Goal: Transaction & Acquisition: Purchase product/service

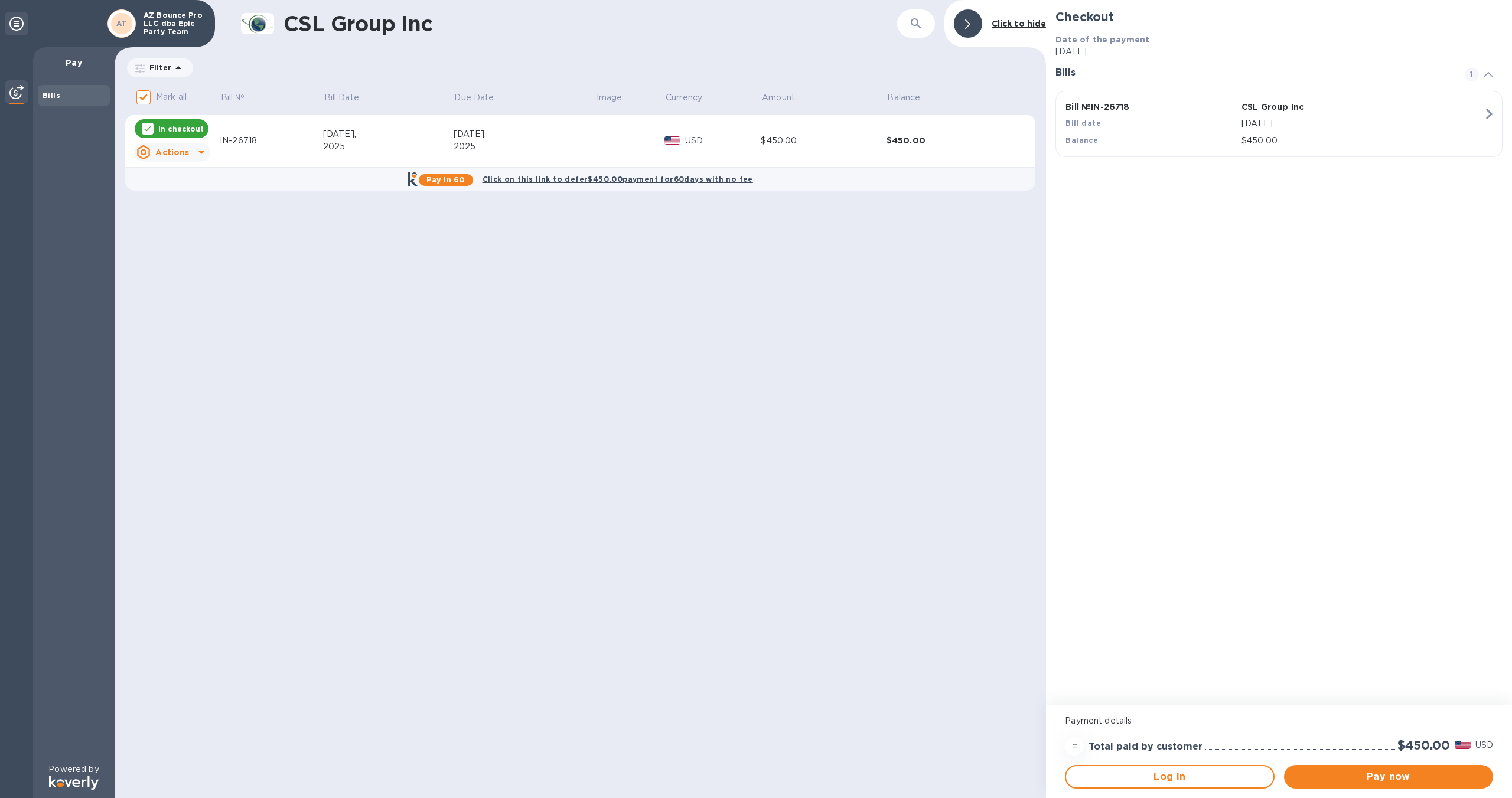
click at [820, 144] on div "$450.00" at bounding box center [823, 141] width 125 height 12
click at [1421, 782] on span "Pay now" at bounding box center [1388, 777] width 190 height 14
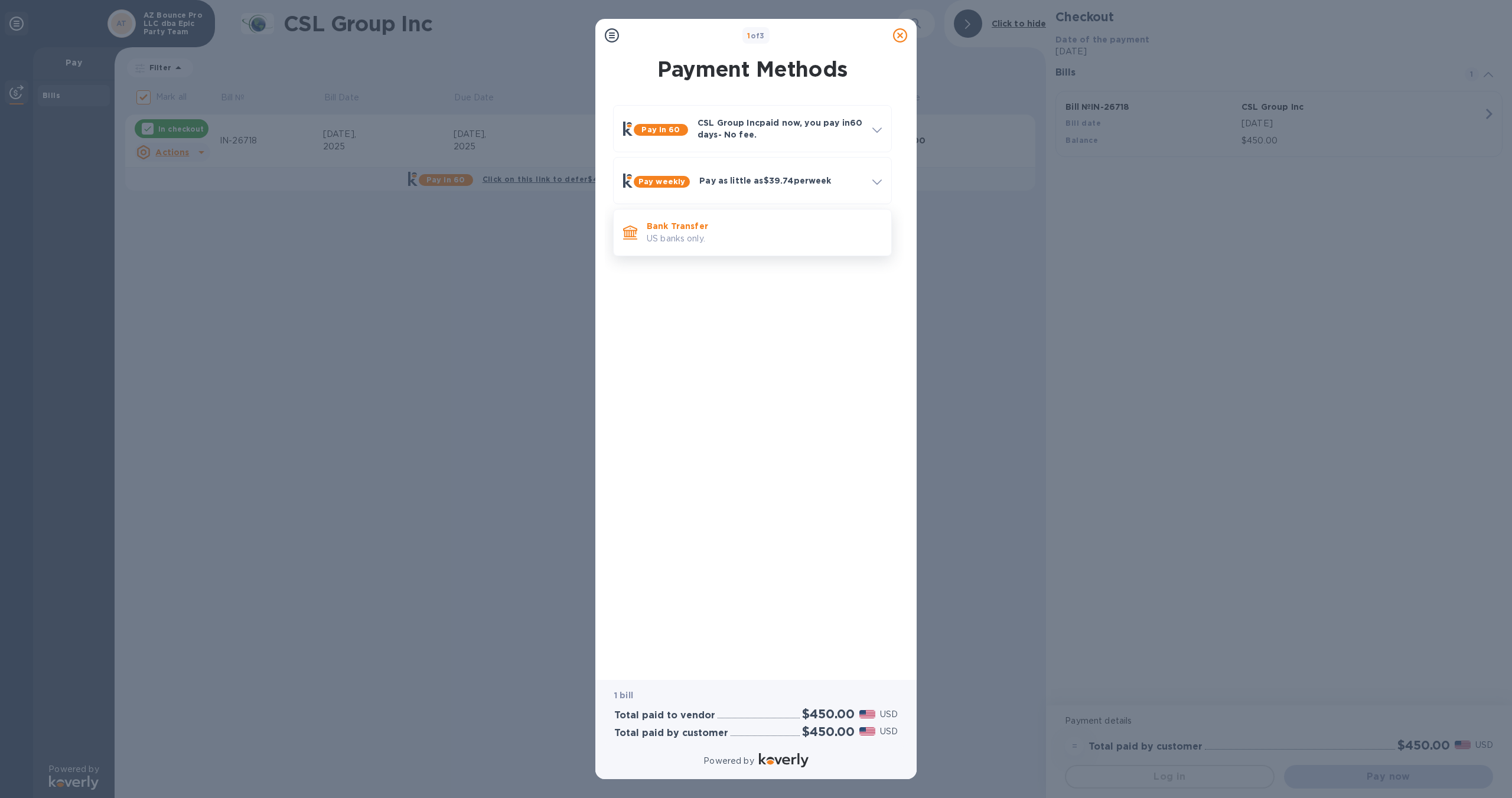
click at [748, 236] on p "US banks only." at bounding box center [764, 239] width 235 height 12
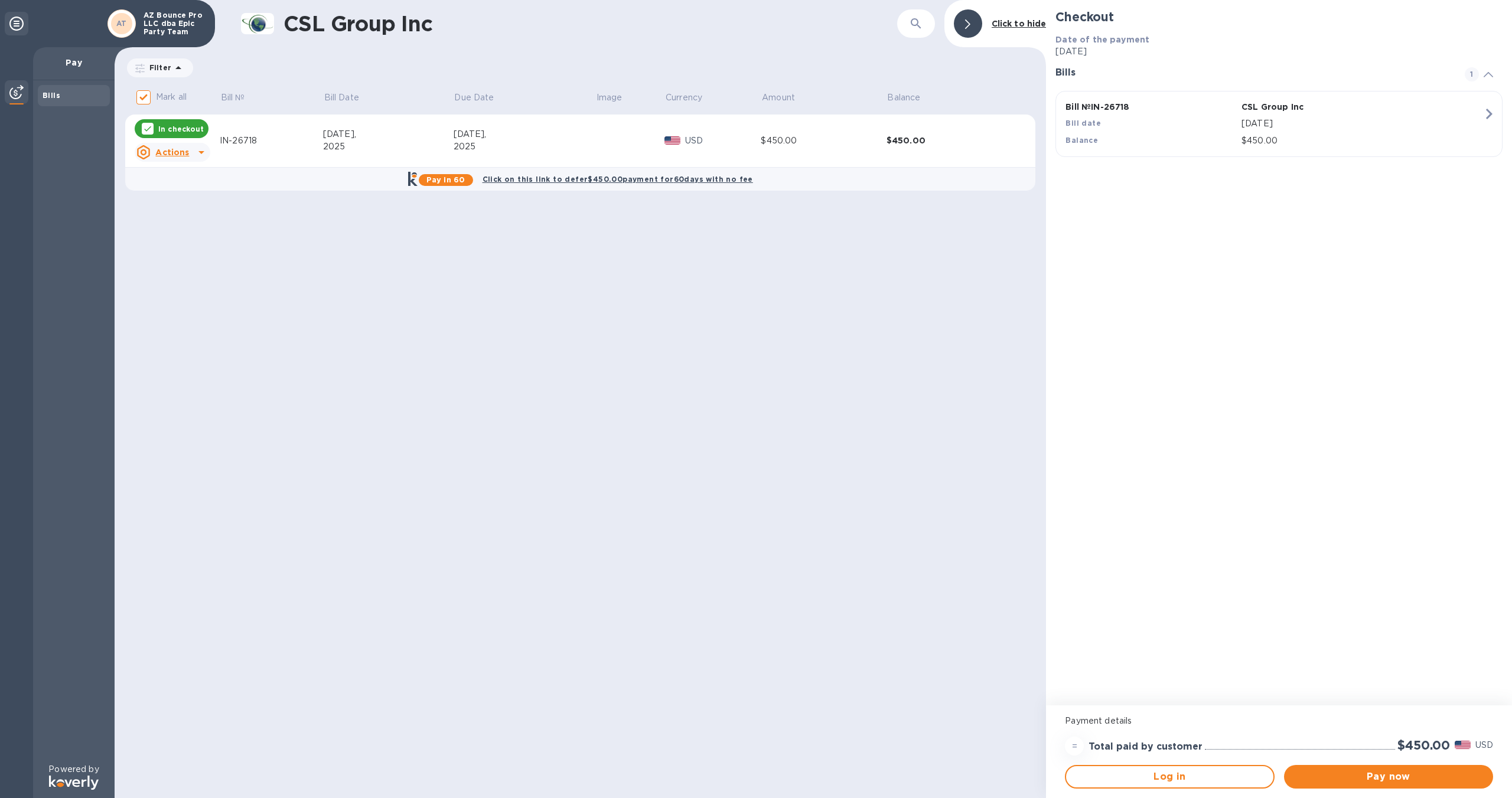
click at [15, 96] on img at bounding box center [16, 92] width 14 height 14
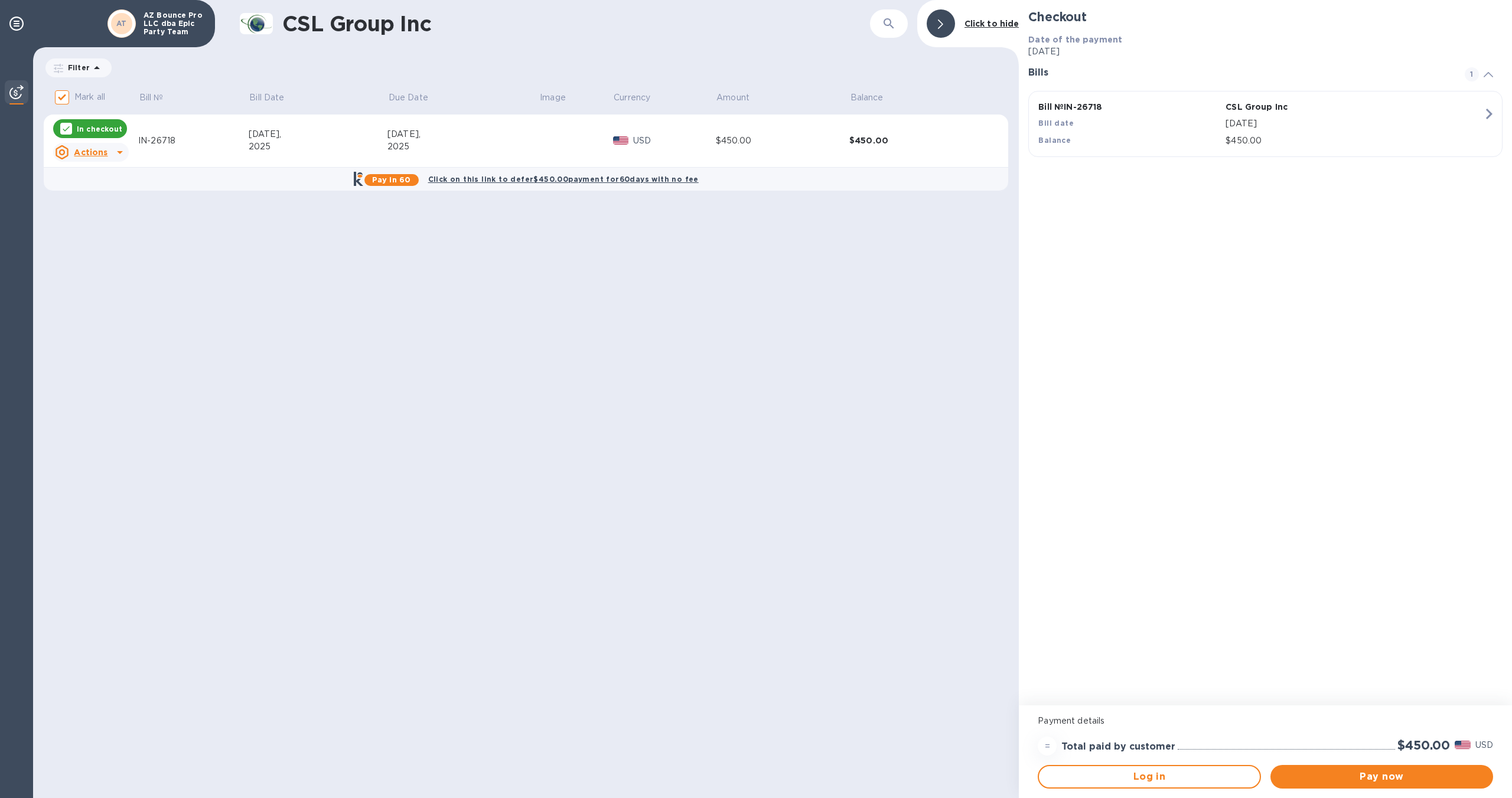
click at [66, 128] on icon at bounding box center [66, 129] width 10 height 10
checkbox input "false"
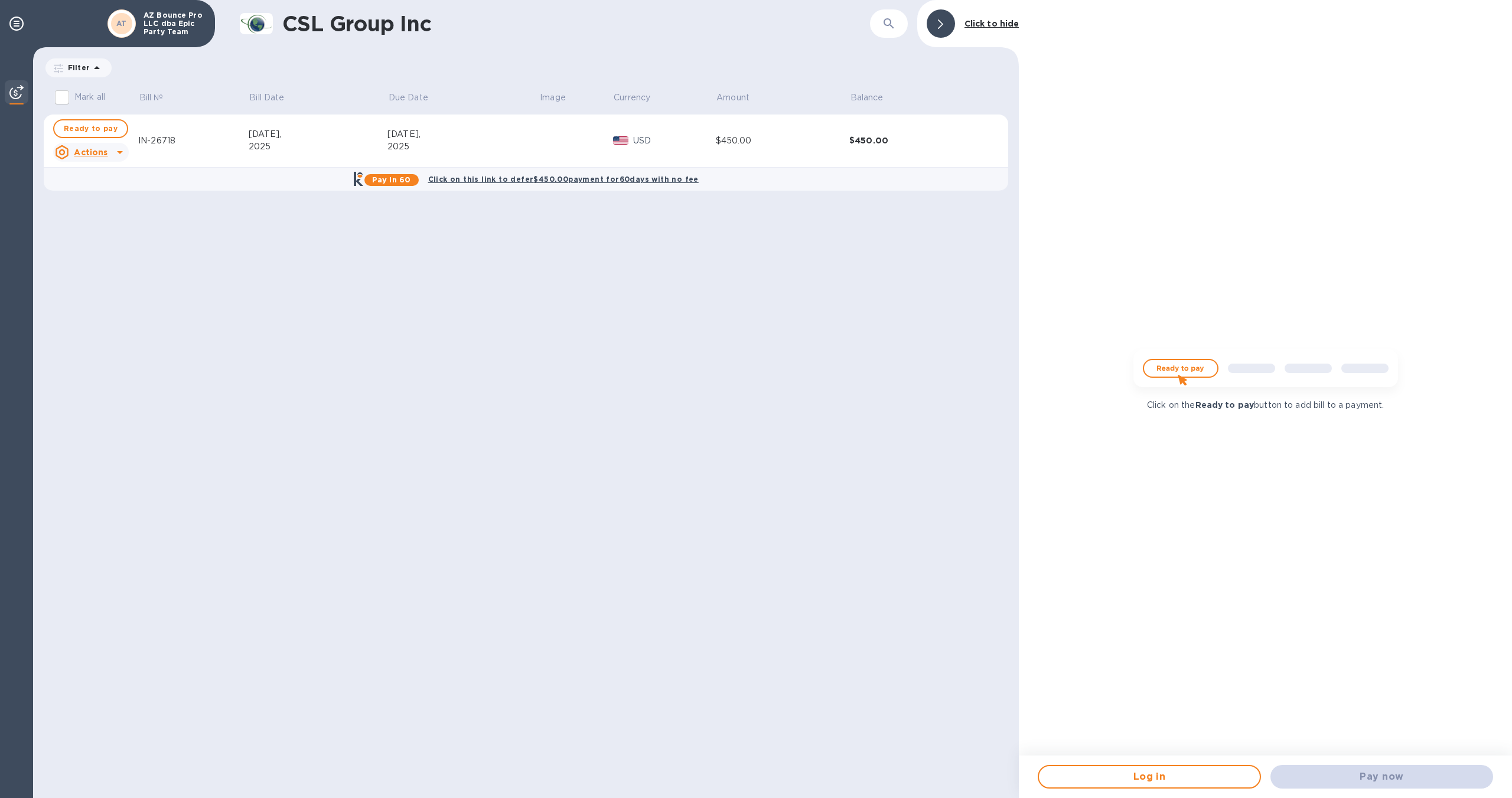
click at [163, 15] on p "AZ Bounce Pro LLC dba Epic Party Team" at bounding box center [173, 23] width 59 height 25
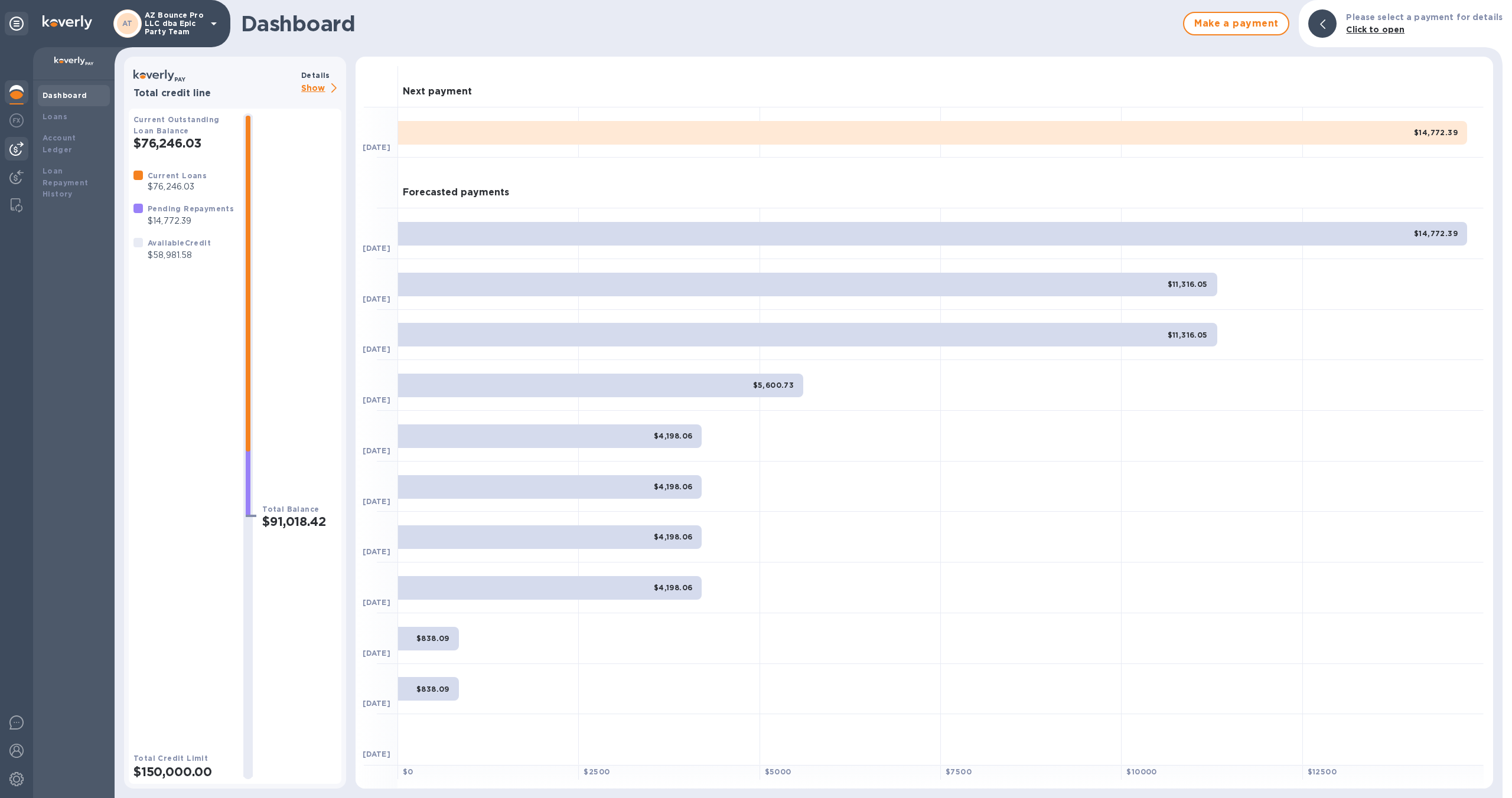
click at [18, 155] on img at bounding box center [16, 149] width 14 height 14
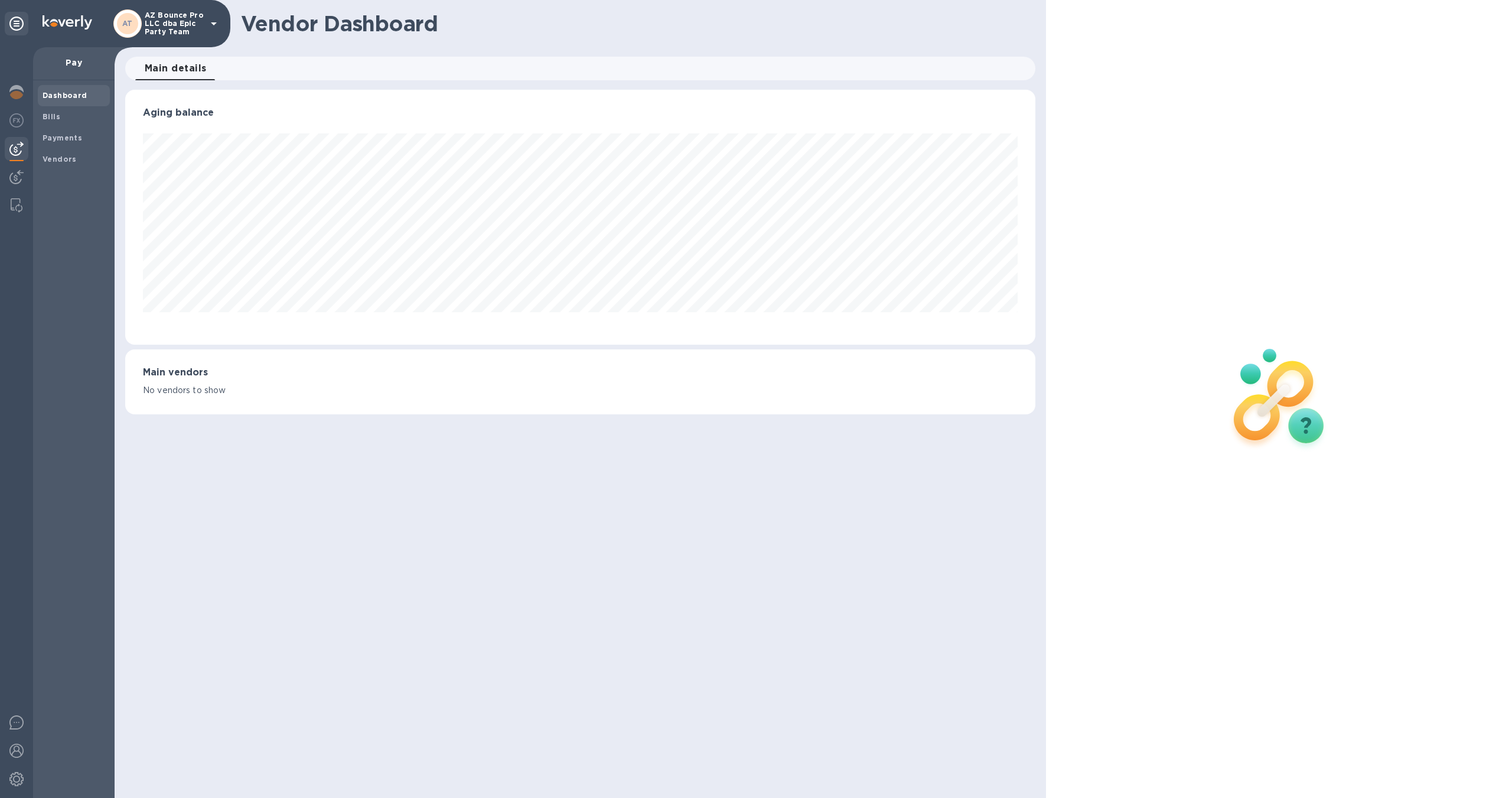
scroll to position [255, 910]
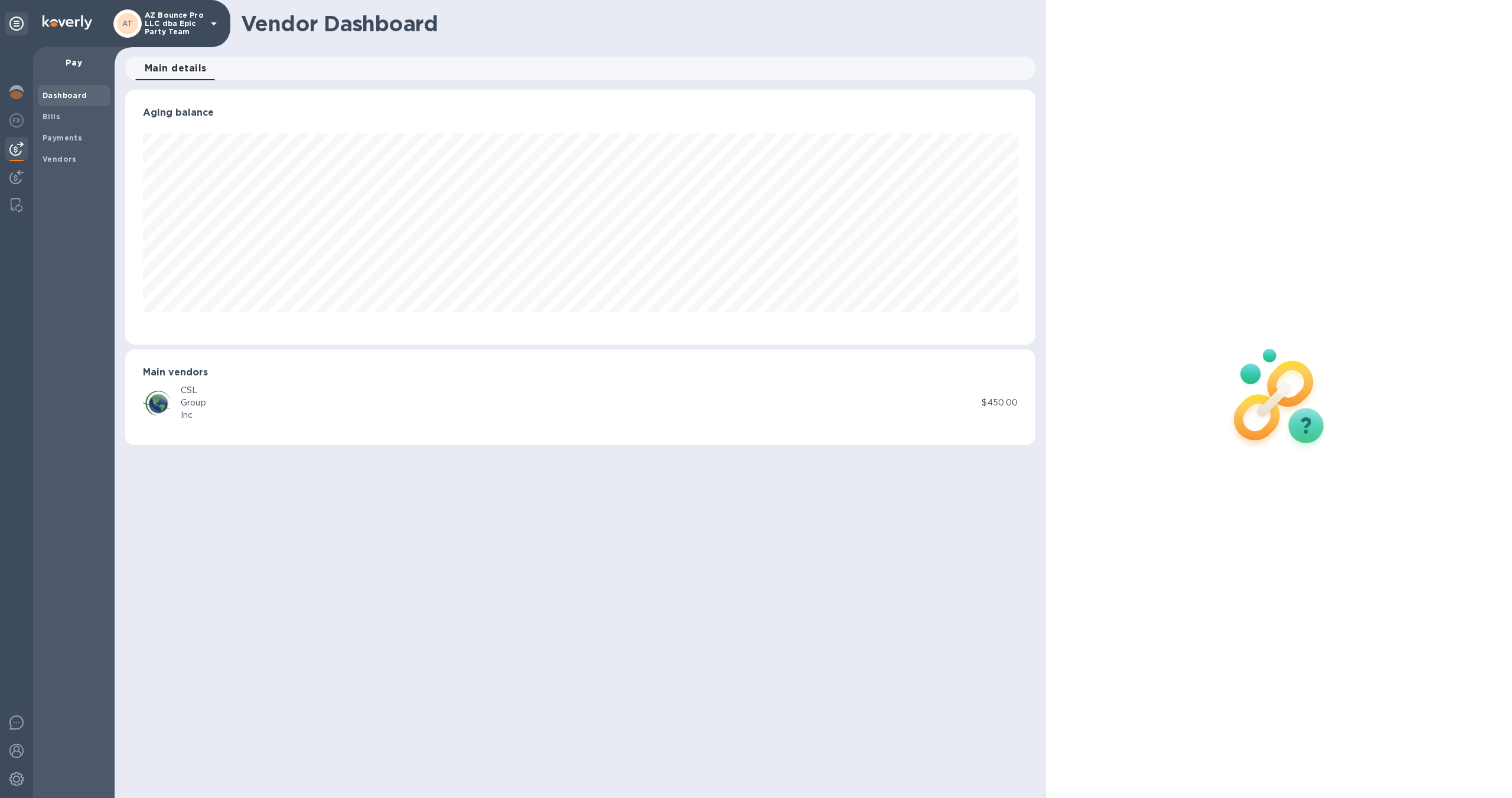
drag, startPoint x: 930, startPoint y: 408, endPoint x: 845, endPoint y: 404, distance: 85.1
click at [930, 408] on div "CSL Group Inc" at bounding box center [563, 403] width 839 height 37
click at [186, 405] on div "Group" at bounding box center [194, 403] width 26 height 12
click at [69, 119] on span "Bills" at bounding box center [74, 116] width 63 height 12
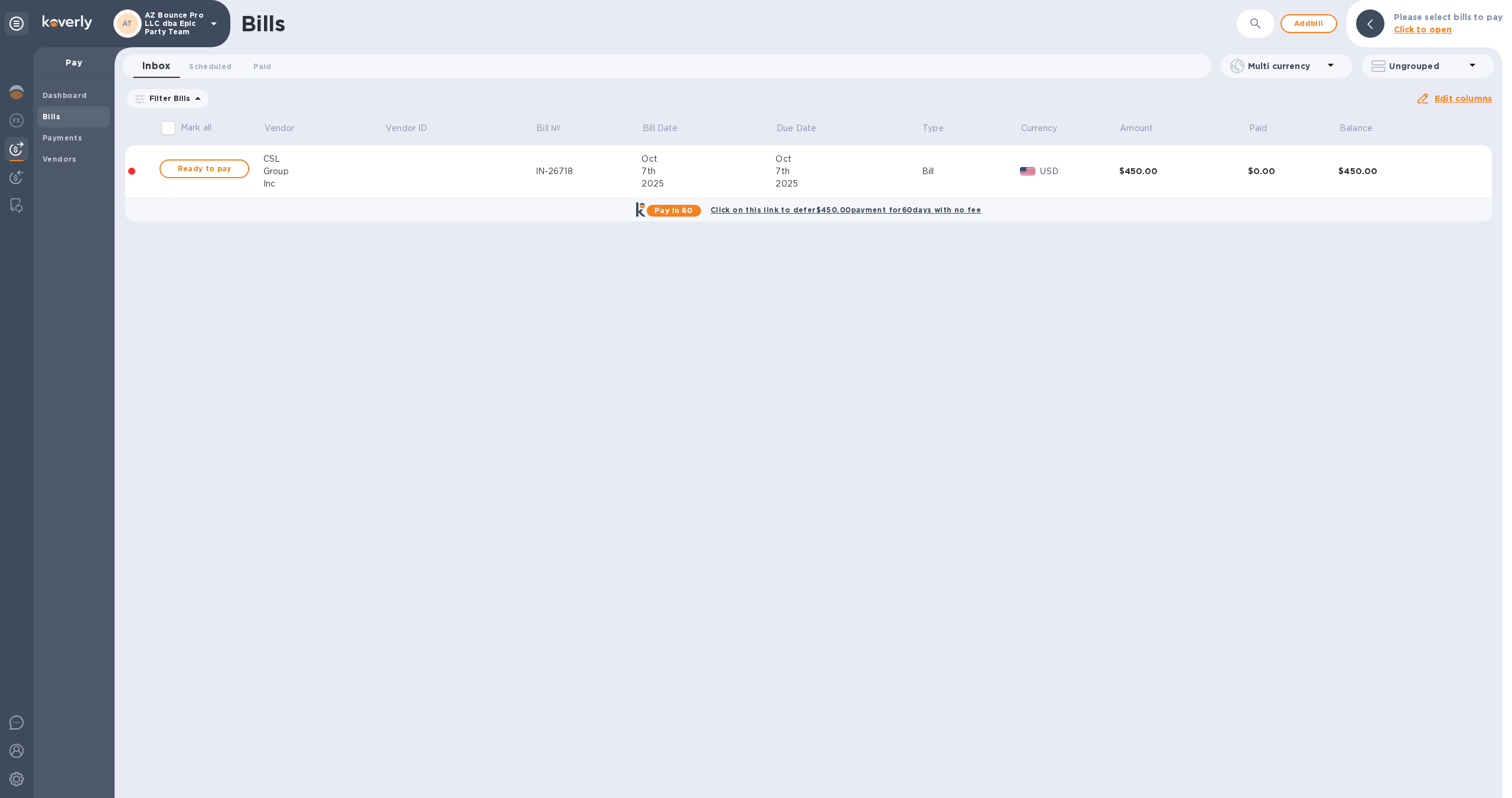
click at [731, 178] on div "2025" at bounding box center [709, 184] width 134 height 12
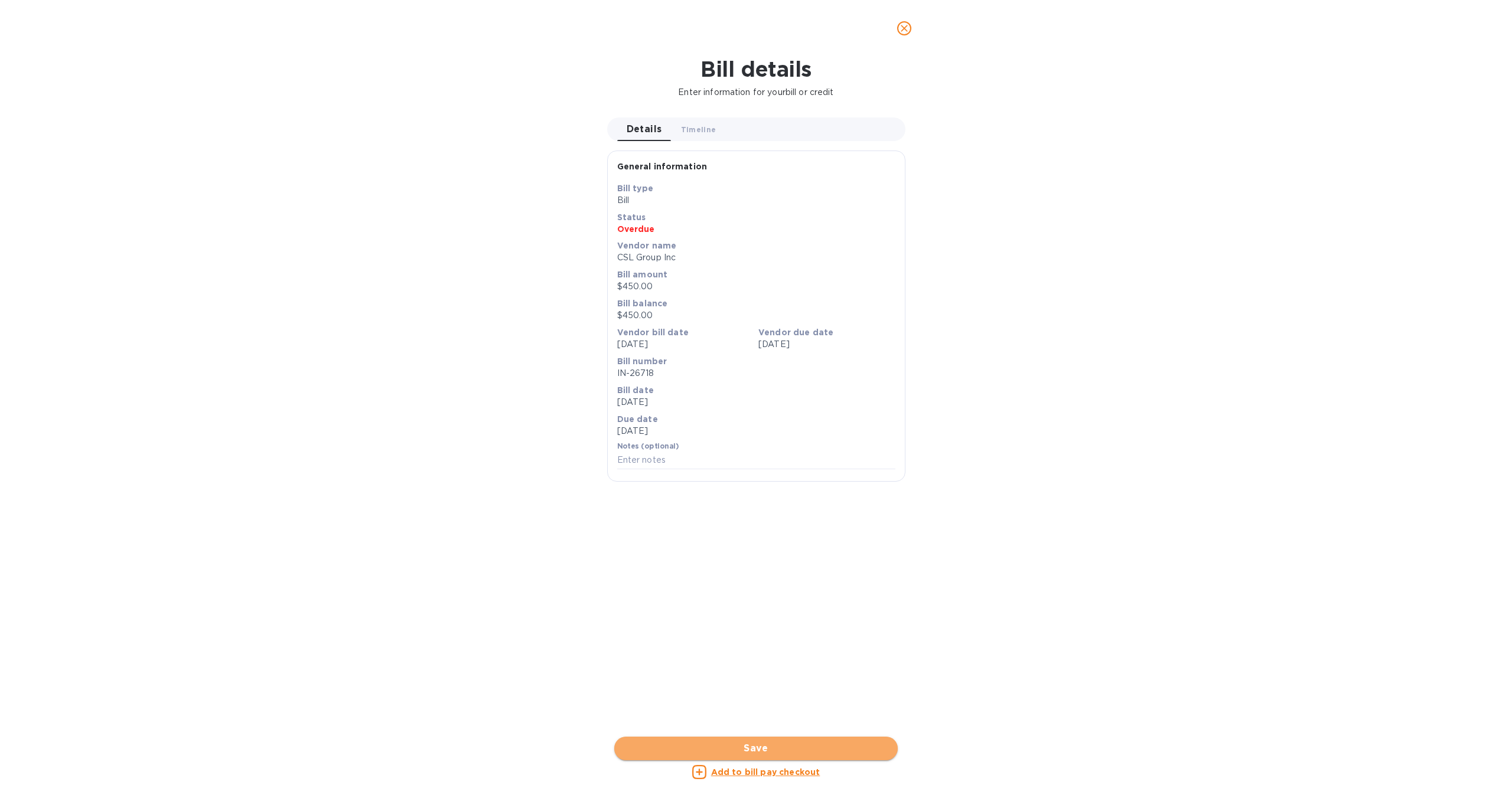
click at [813, 748] on span "Save" at bounding box center [756, 748] width 264 height 14
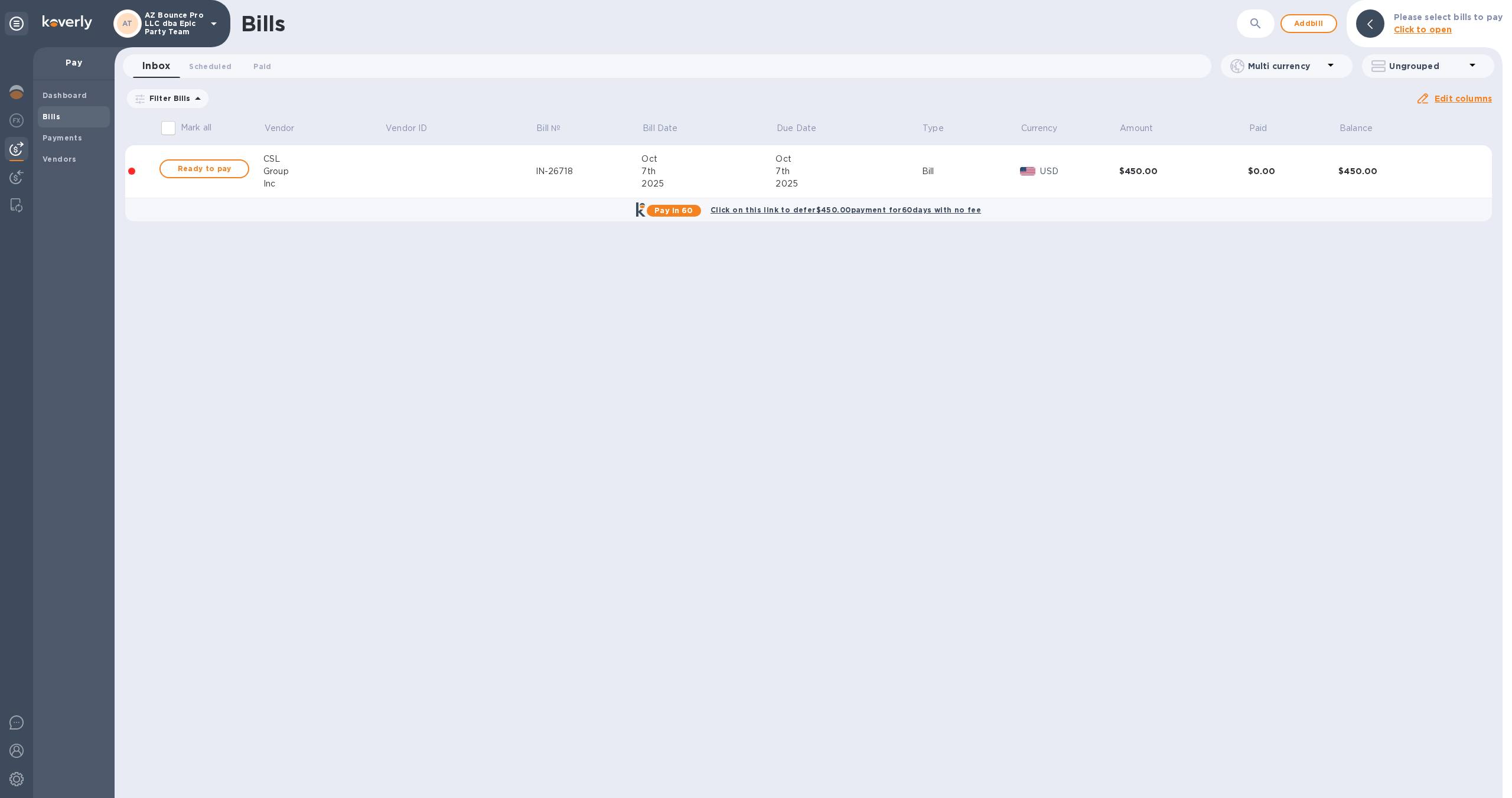
click at [698, 182] on div "2025" at bounding box center [709, 184] width 134 height 12
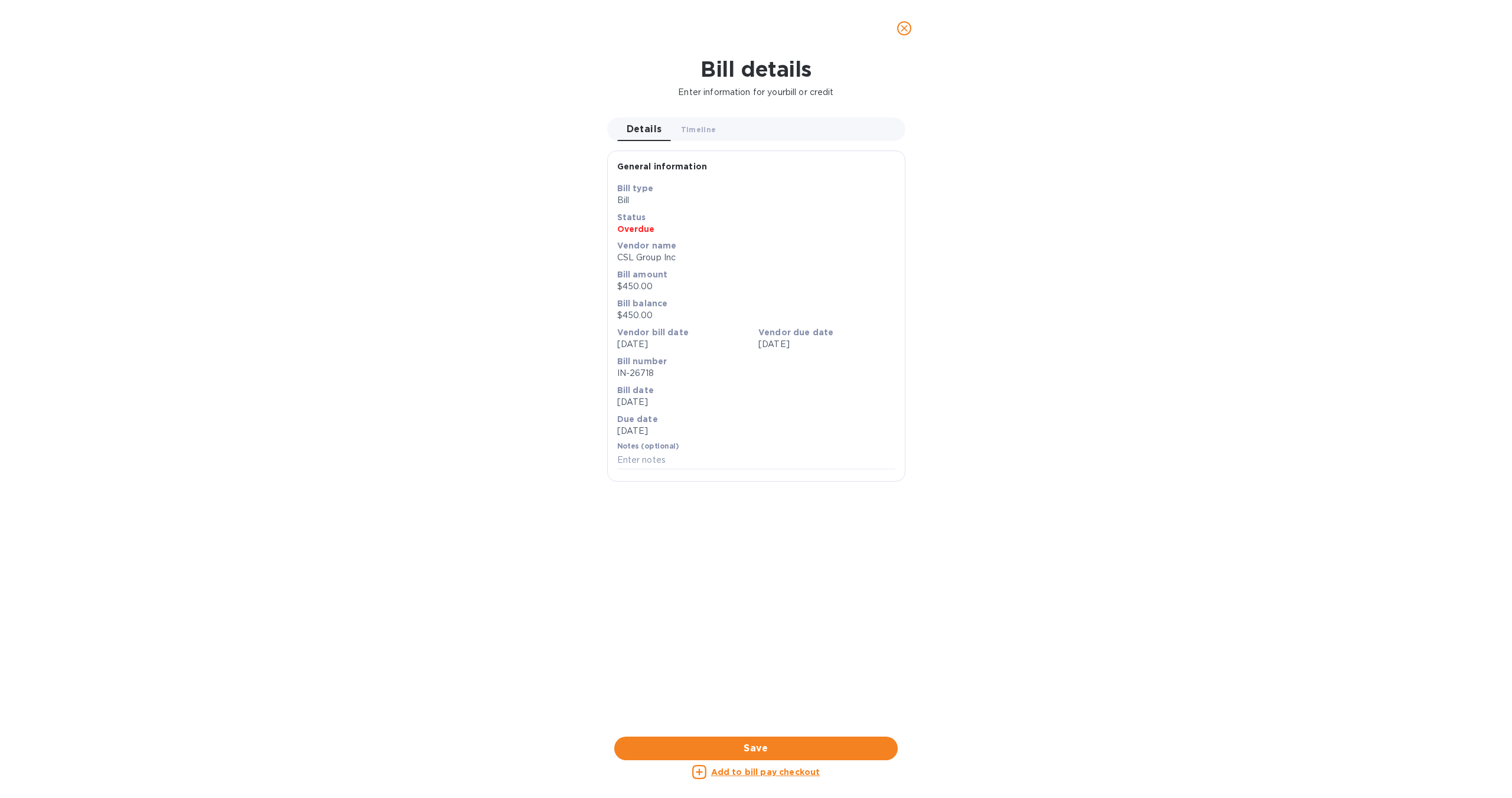
click at [764, 781] on div "Add to bill pay checkout" at bounding box center [756, 772] width 288 height 19
click at [768, 779] on div "Add to bill pay checkout" at bounding box center [756, 772] width 283 height 14
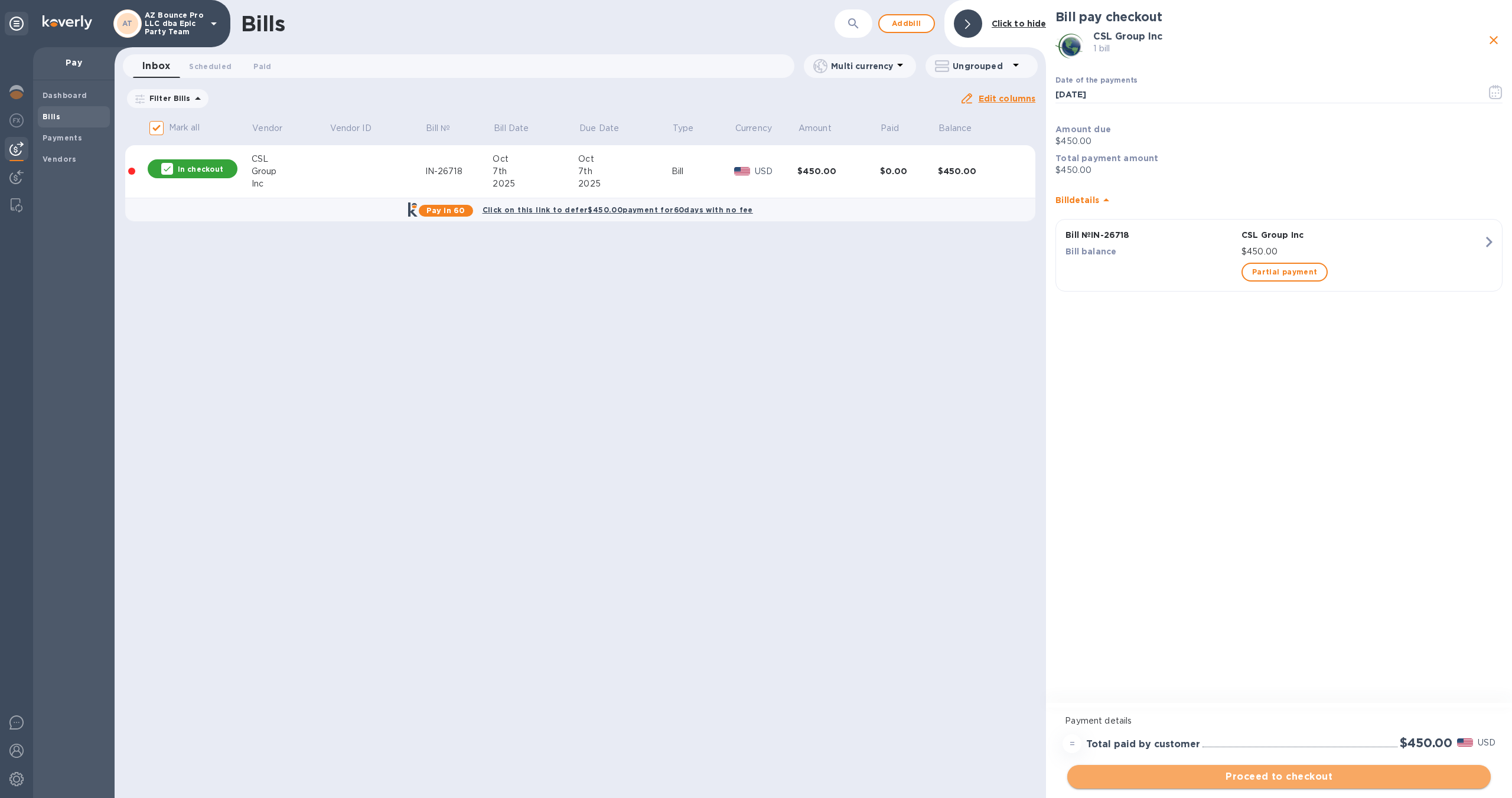
click at [1255, 781] on span "Proceed to checkout" at bounding box center [1279, 777] width 405 height 14
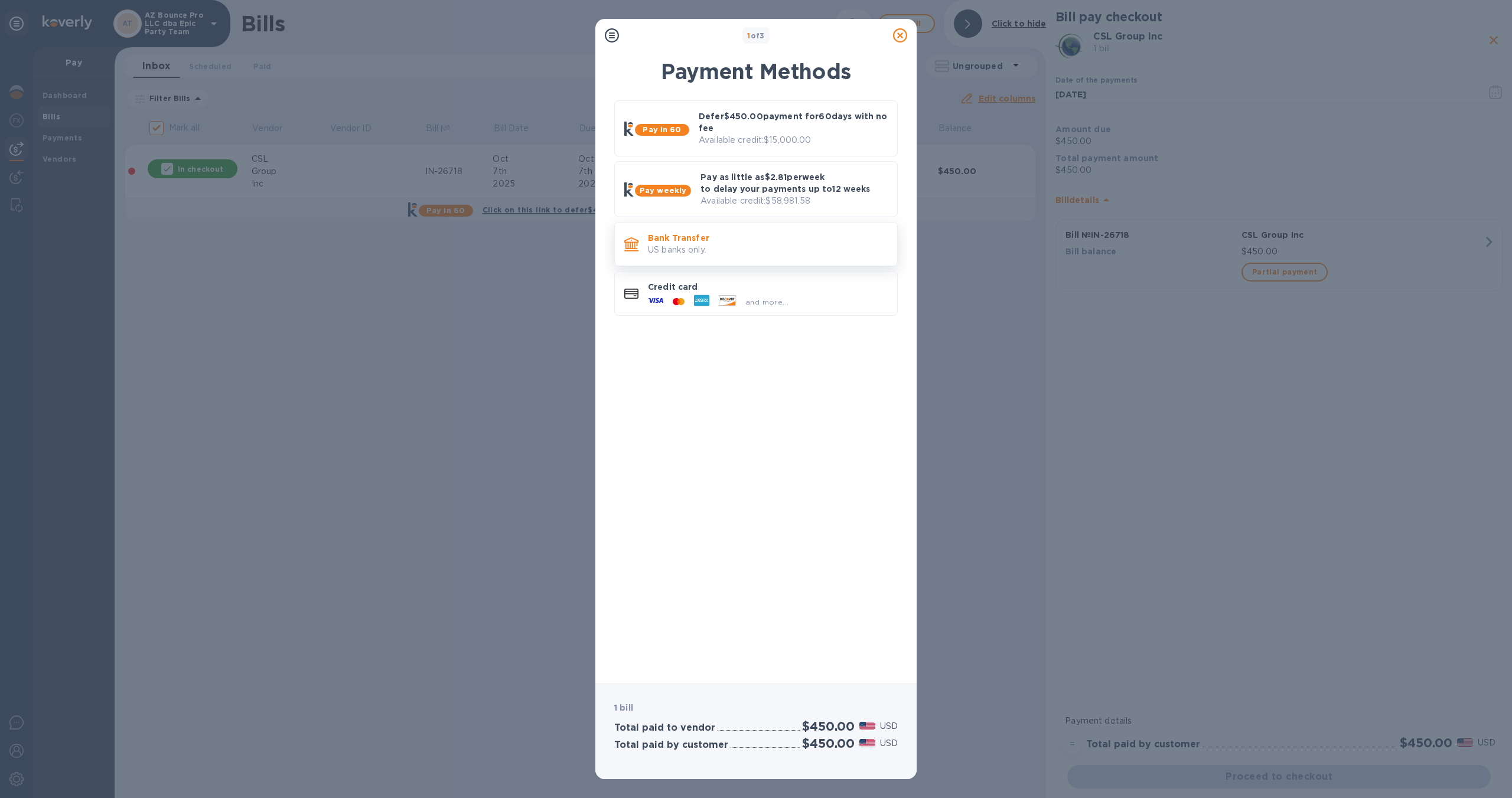
click at [751, 260] on div "Bank Transfer US banks only." at bounding box center [767, 244] width 249 height 34
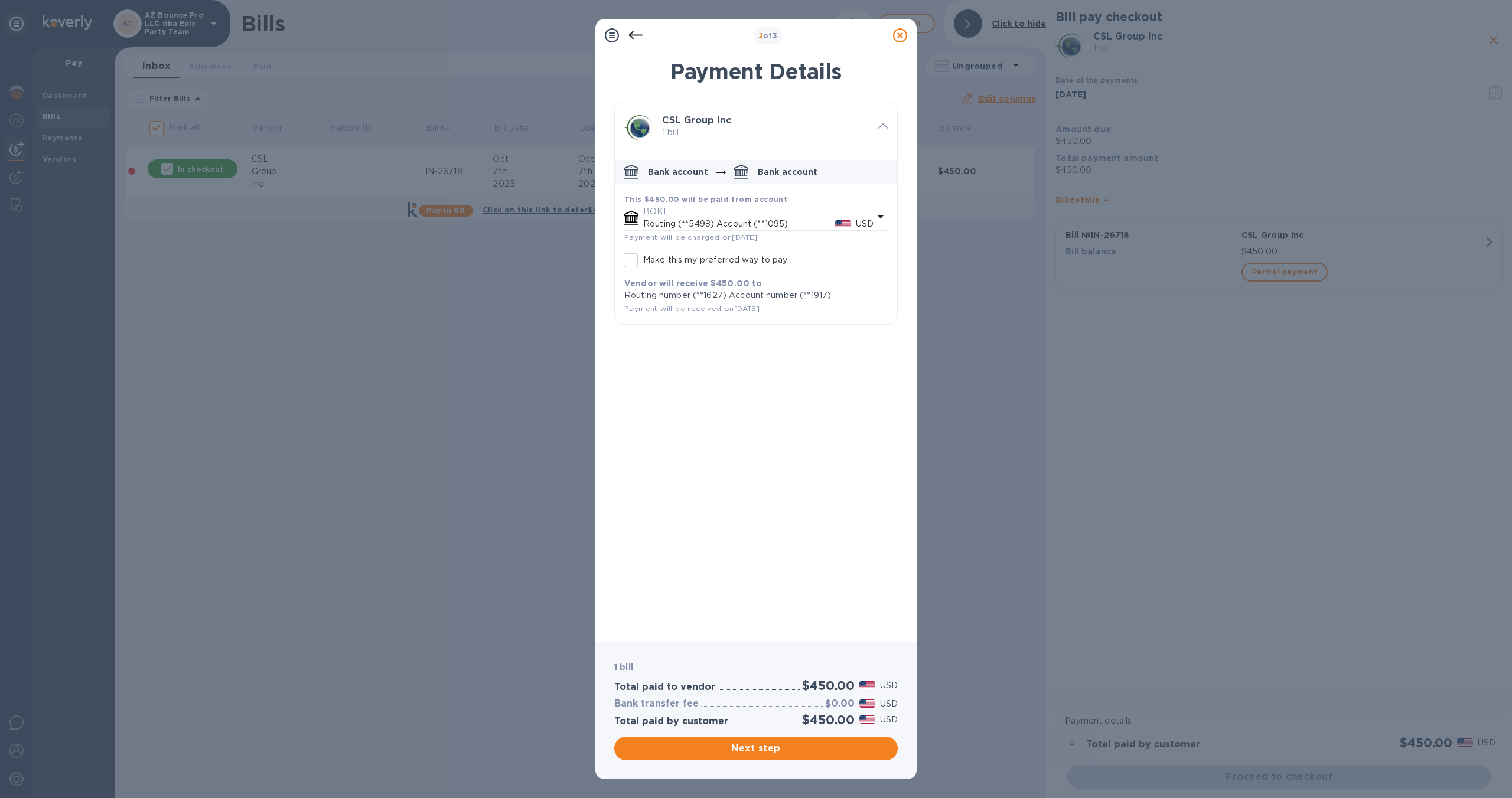
click at [768, 218] on p "Routing (**5498) Account (**1095)" at bounding box center [739, 224] width 192 height 12
click at [816, 415] on div "CSL Group Inc 1 bill Bank account Bank account This $450.00 will be paid from a…" at bounding box center [756, 368] width 283 height 530
click at [812, 751] on span "Next step" at bounding box center [756, 748] width 264 height 14
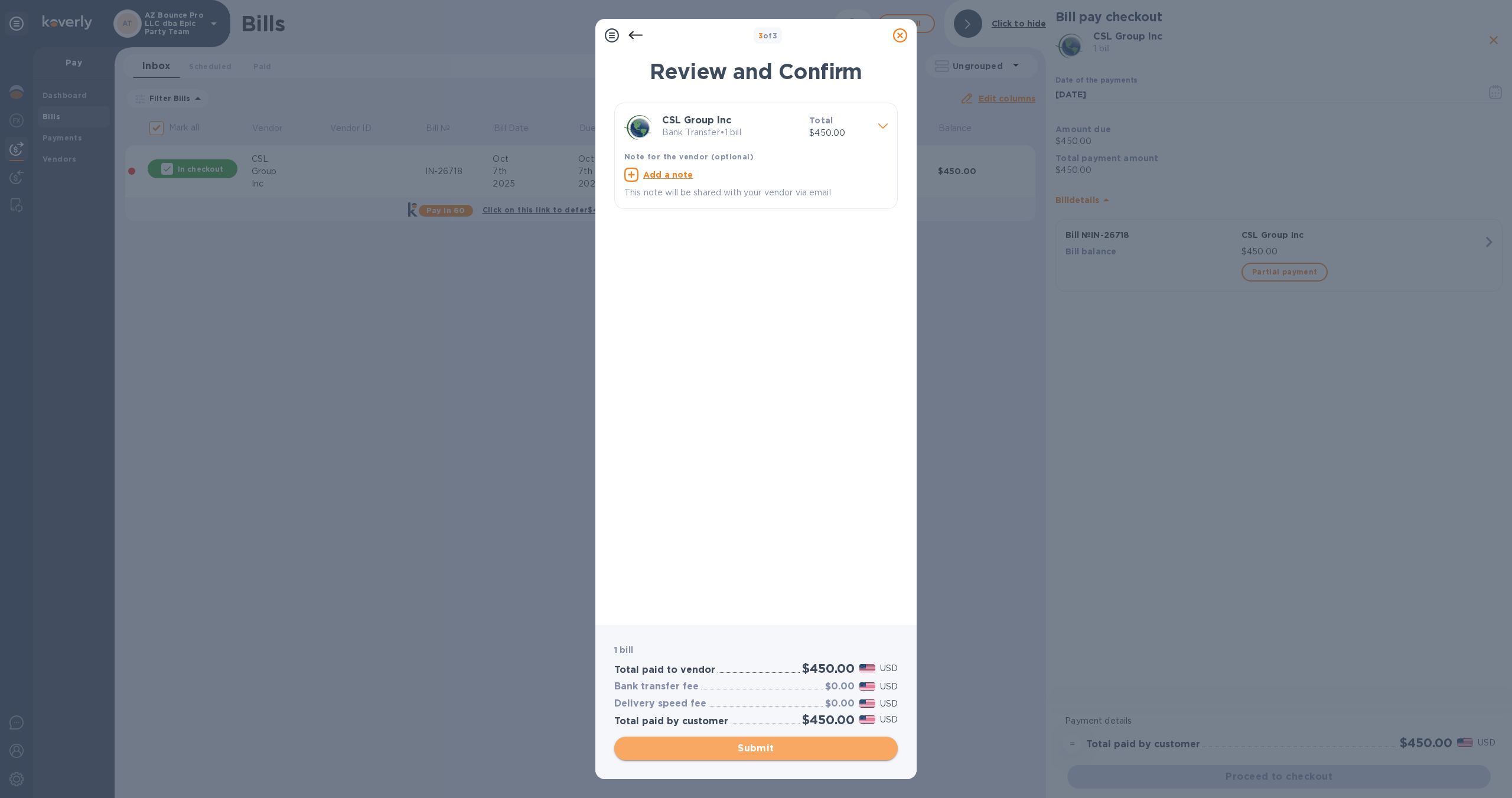
click at [811, 752] on span "Submit" at bounding box center [756, 748] width 264 height 14
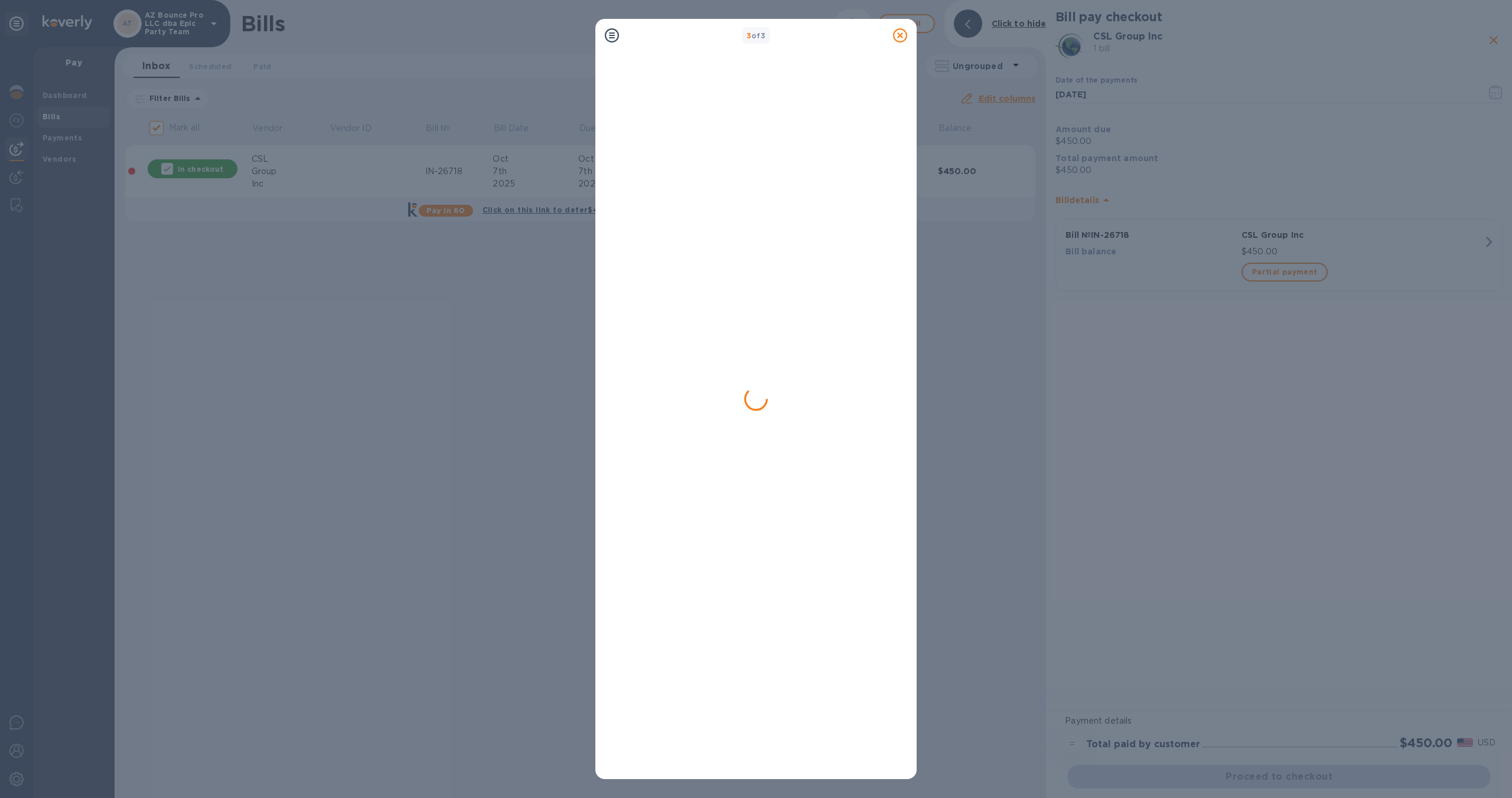
checkbox input "false"
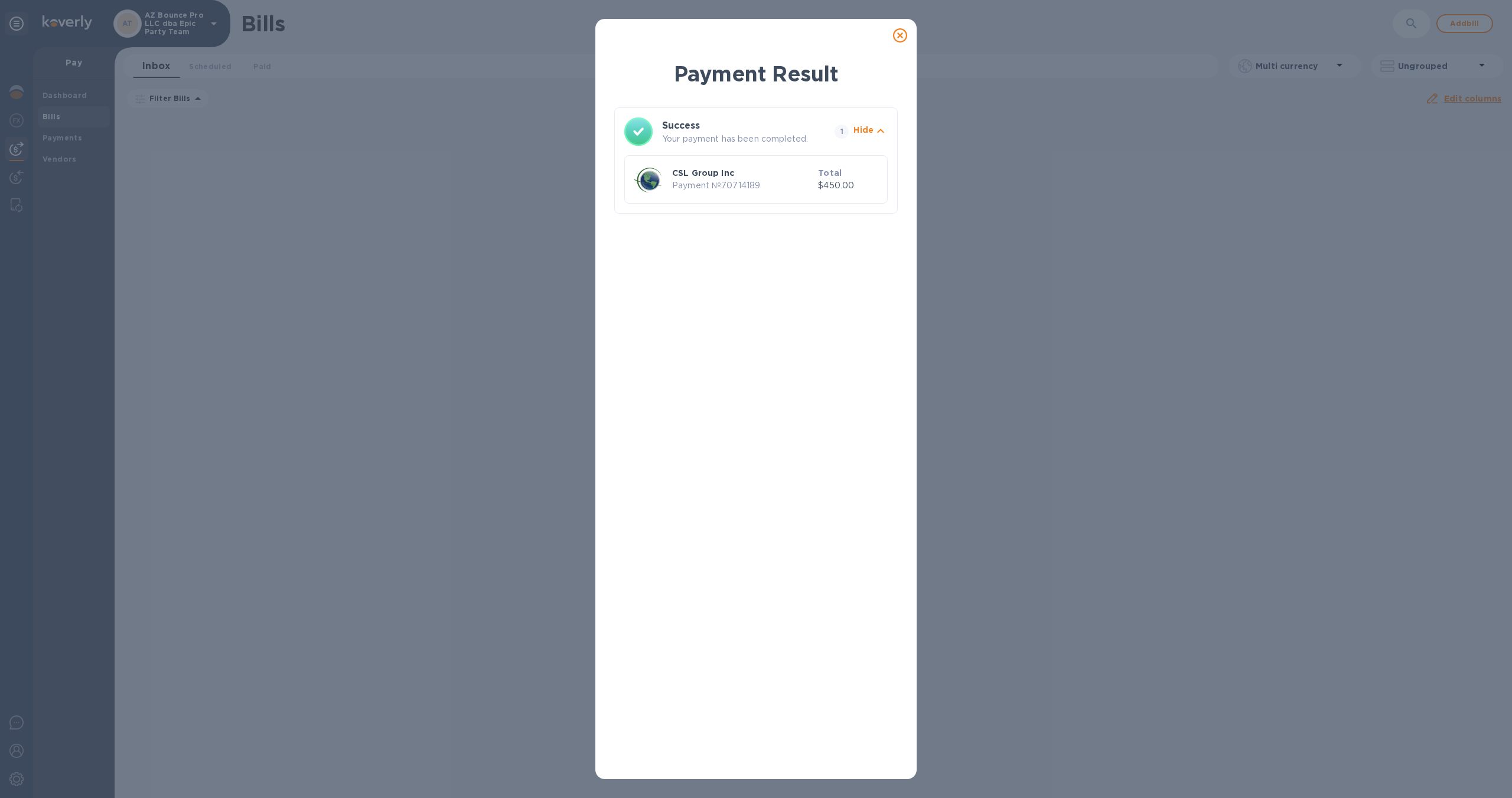
click at [903, 38] on icon at bounding box center [900, 35] width 14 height 14
